Goal: Task Accomplishment & Management: Complete application form

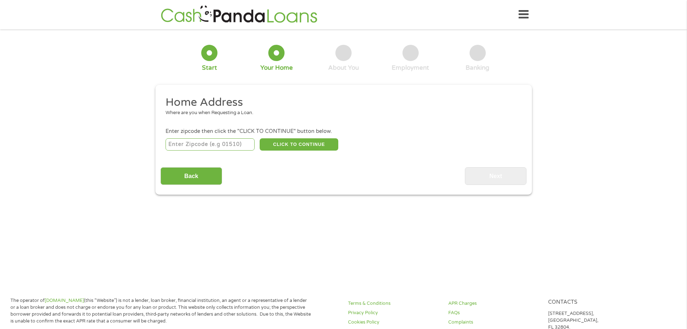
click at [238, 148] on input "number" at bounding box center [210, 144] width 89 height 12
type input "85251"
click at [281, 144] on button "CLICK TO CONTINUE" at bounding box center [299, 144] width 79 height 12
type input "85251"
type input "Scottsdale"
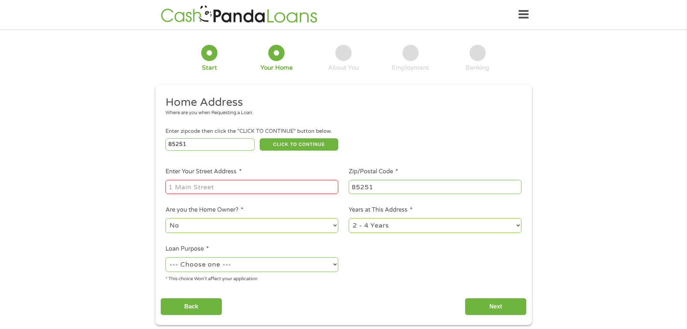
click at [232, 188] on input "Enter Your Street Address *" at bounding box center [252, 187] width 173 height 14
type input "[STREET_ADDRESS][PERSON_NAME]"
click at [393, 225] on select "1 Year or less 1 - 2 Years 2 - 4 Years Over 4 Years" at bounding box center [435, 225] width 173 height 15
select select "12months"
click at [349, 218] on select "1 Year or less 1 - 2 Years 2 - 4 Years Over 4 Years" at bounding box center [435, 225] width 173 height 15
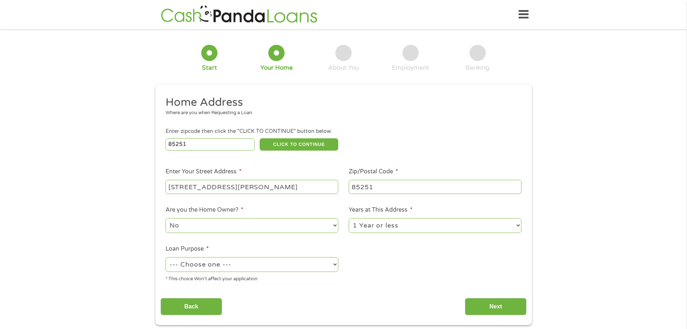
click at [275, 263] on select "--- Choose one --- Pay Bills Debt Consolidation Home Improvement Major Purchase…" at bounding box center [252, 264] width 173 height 15
select select "paybills"
click at [166, 257] on select "--- Choose one --- Pay Bills Debt Consolidation Home Improvement Major Purchase…" at bounding box center [252, 264] width 173 height 15
click at [497, 308] on input "Next" at bounding box center [496, 307] width 62 height 18
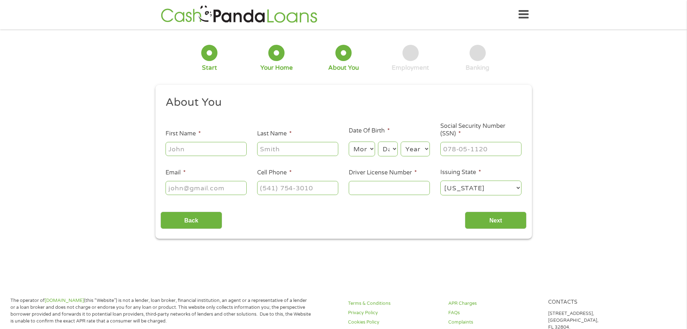
scroll to position [3, 3]
click at [230, 149] on input "First Name *" at bounding box center [206, 149] width 81 height 14
type input "[PERSON_NAME]"
type input "[EMAIL_ADDRESS][DOMAIN_NAME]"
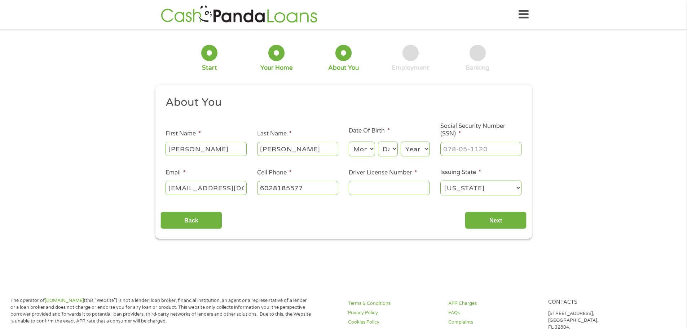
type input "[PHONE_NUMBER]"
click at [357, 148] on select "Month 1 2 3 4 5 6 7 8 9 10 11 12" at bounding box center [362, 148] width 26 height 15
select select "6"
click at [349, 141] on select "Month 1 2 3 4 5 6 7 8 9 10 11 12" at bounding box center [362, 148] width 26 height 15
select select "16"
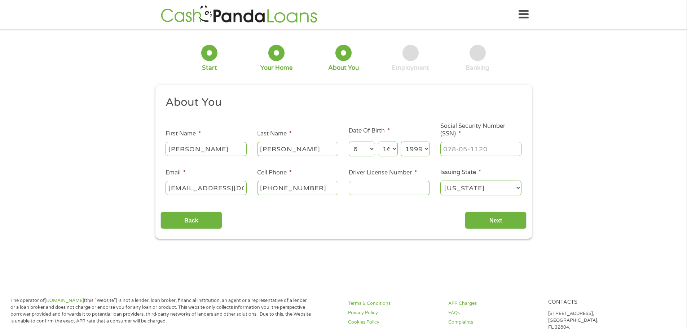
select select "1994"
type input "601-41-5445"
type input "D06086854"
click at [507, 224] on input "Next" at bounding box center [496, 220] width 62 height 18
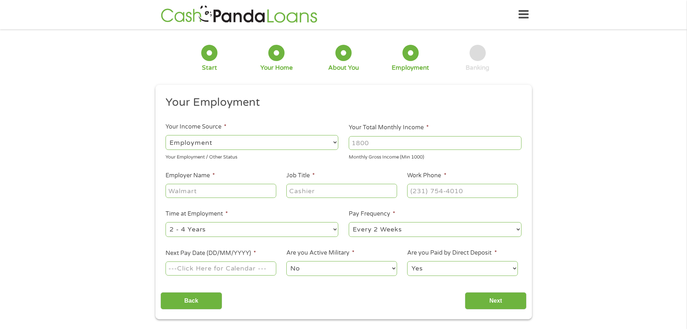
click at [377, 145] on input "Your Total Monthly Income *" at bounding box center [435, 143] width 173 height 14
type input "3500"
click at [240, 193] on input "Employer Name *" at bounding box center [221, 191] width 110 height 14
type input "Surgery Center"
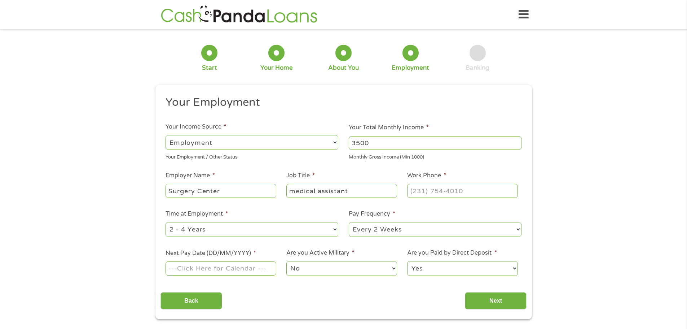
type input "medical assistant"
type input "[PHONE_NUMBER]"
select select "24months"
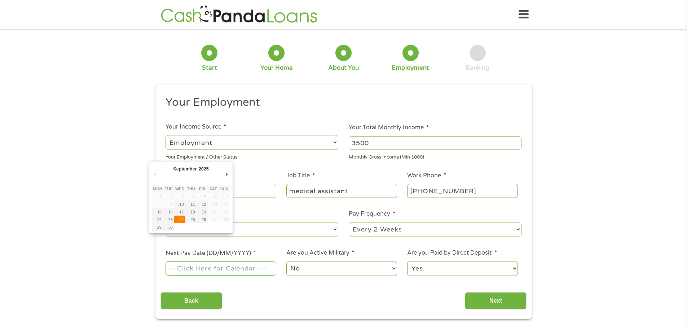
type input "[DATE]"
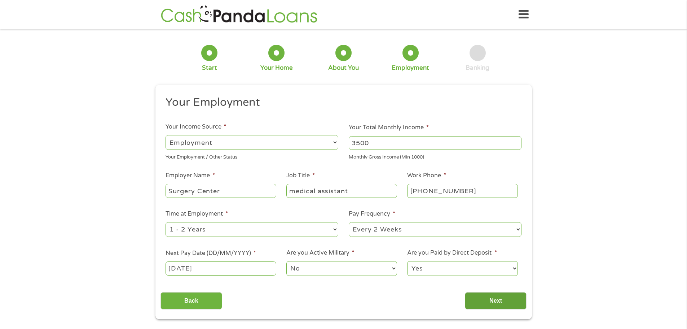
click at [493, 297] on input "Next" at bounding box center [496, 301] width 62 height 18
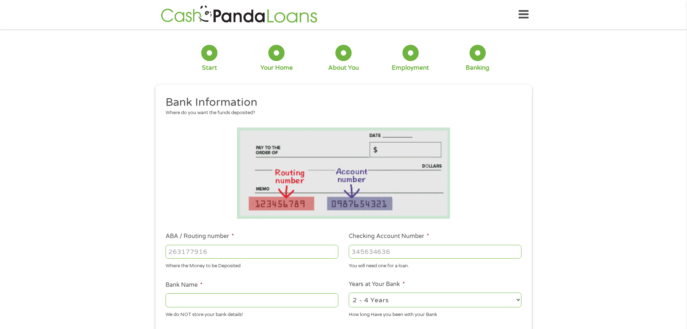
click at [283, 251] on input "ABA / Routing number *" at bounding box center [252, 252] width 173 height 14
type input "03110178"
type input "411018"
type input "SoFi"
click at [389, 253] on input "411018" at bounding box center [435, 252] width 173 height 14
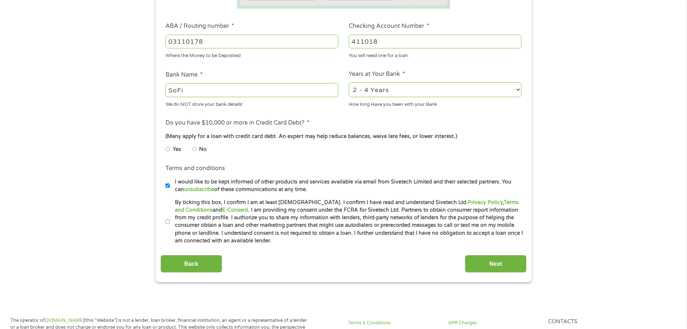
scroll to position [211, 0]
click at [194, 147] on input "No" at bounding box center [194, 148] width 4 height 12
radio input "true"
click at [168, 220] on input "By ticking this box, I confirm I am at least [DEMOGRAPHIC_DATA]. I confirm I ha…" at bounding box center [168, 221] width 4 height 12
checkbox input "true"
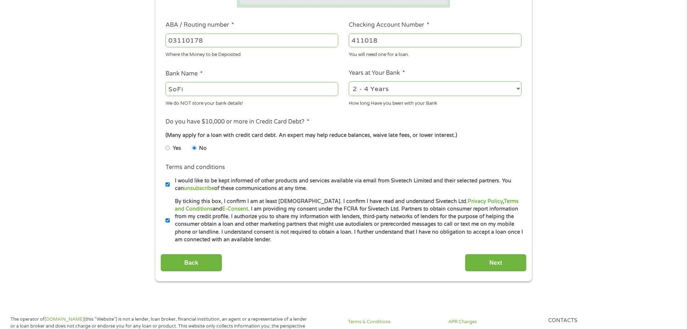
click at [224, 42] on input "03110178" at bounding box center [252, 41] width 173 height 14
type input "031101334"
type input "SoFi Bank, National Association"
type input "031101334"
type input "411004708178"
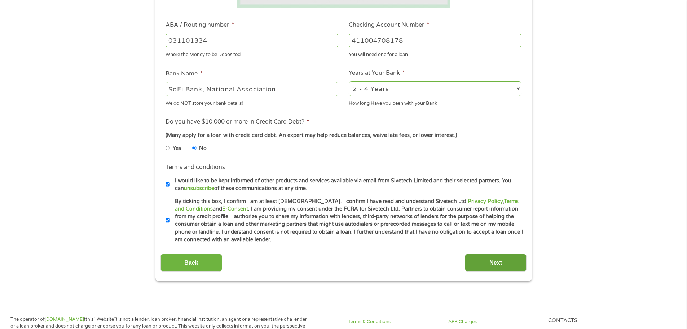
click at [498, 264] on input "Next" at bounding box center [496, 263] width 62 height 18
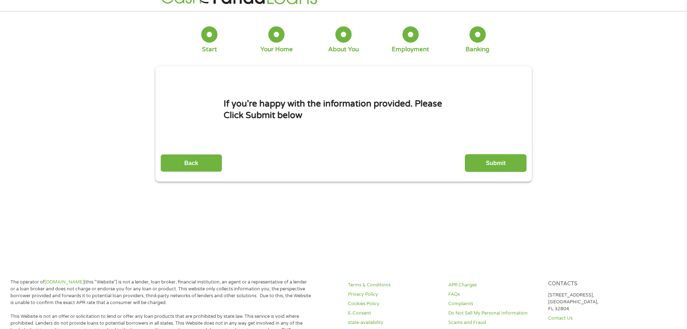
scroll to position [0, 0]
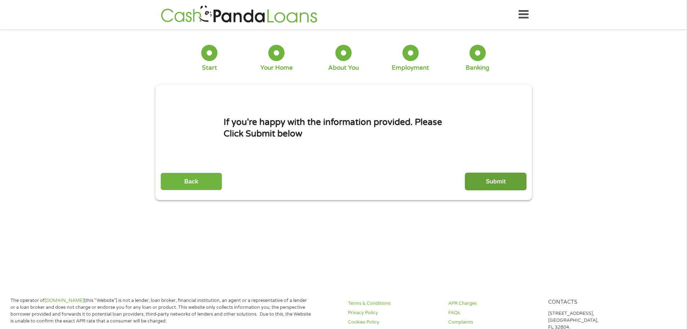
click at [487, 183] on input "Submit" at bounding box center [496, 181] width 62 height 18
